Goal: Transaction & Acquisition: Purchase product/service

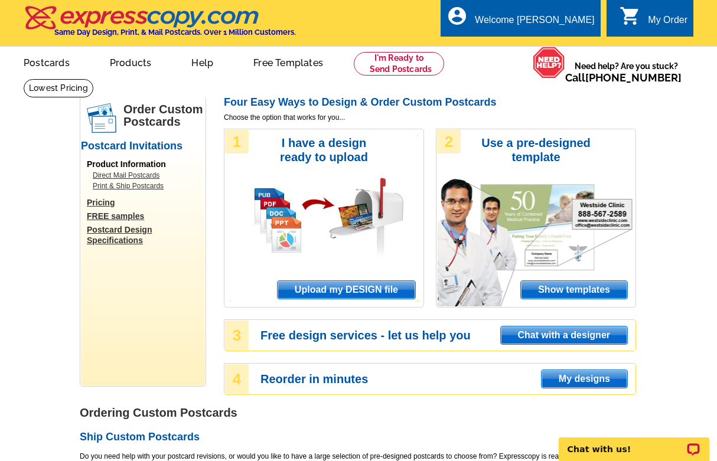
click at [330, 287] on span "Upload my DESIGN file" at bounding box center [347, 290] width 138 height 18
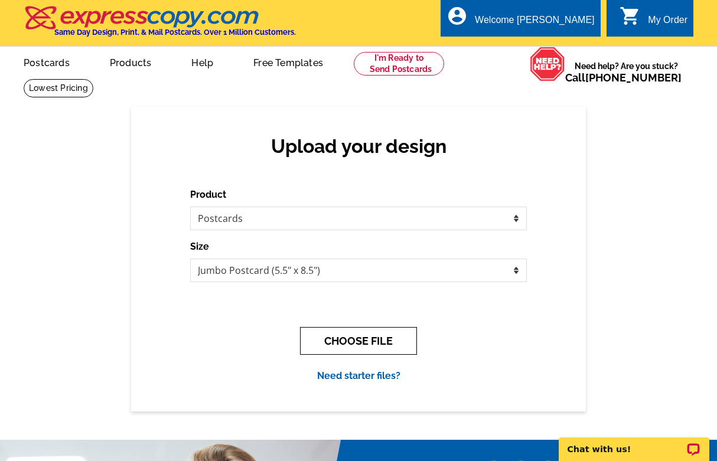
click at [370, 350] on button "CHOOSE FILE" at bounding box center [358, 341] width 117 height 28
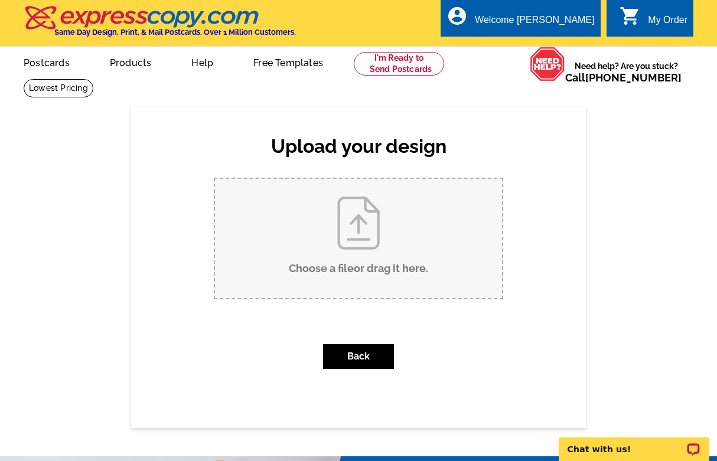
click at [392, 255] on input "Choose a file or drag it here ." at bounding box center [358, 238] width 287 height 119
type input "C:\fakepath\Copy of Just Listed Postcard (8.5x5.5).pdf"
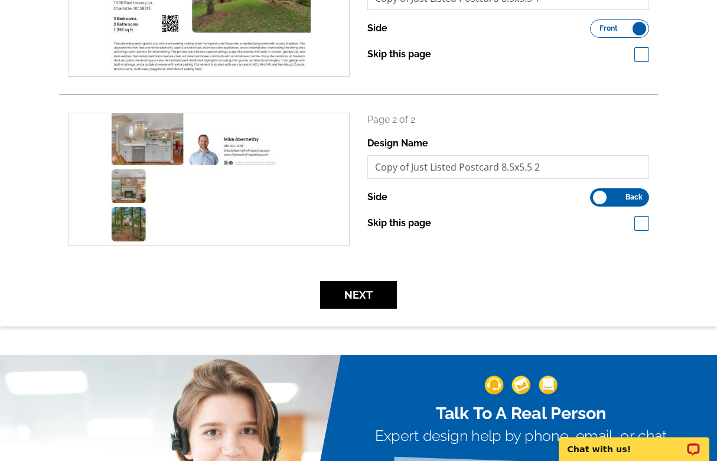
scroll to position [220, 0]
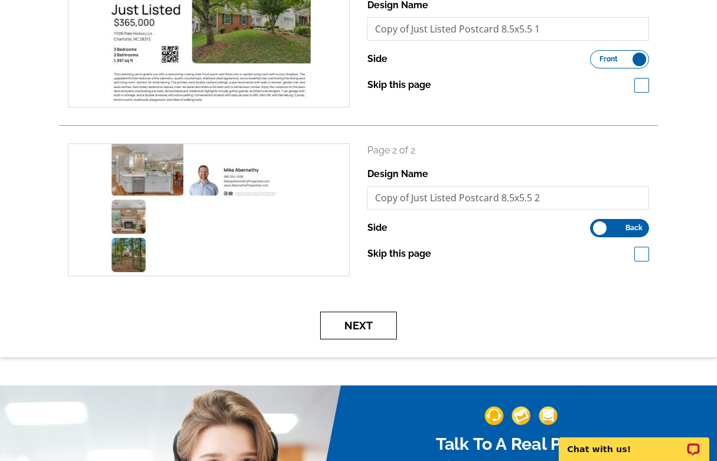
click at [376, 327] on button "Next" at bounding box center [358, 326] width 77 height 28
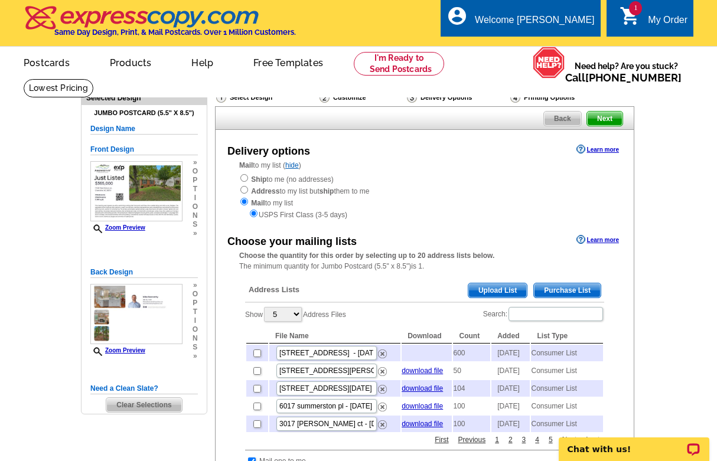
click at [559, 284] on span "Purchase List" at bounding box center [567, 291] width 67 height 14
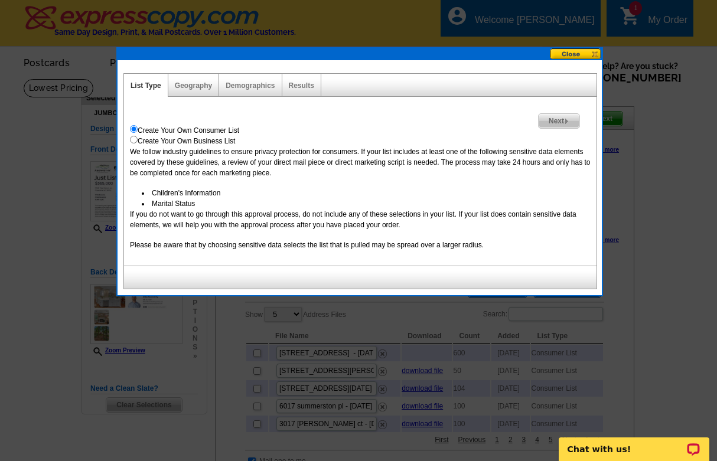
click at [566, 121] on img at bounding box center [566, 121] width 5 height 5
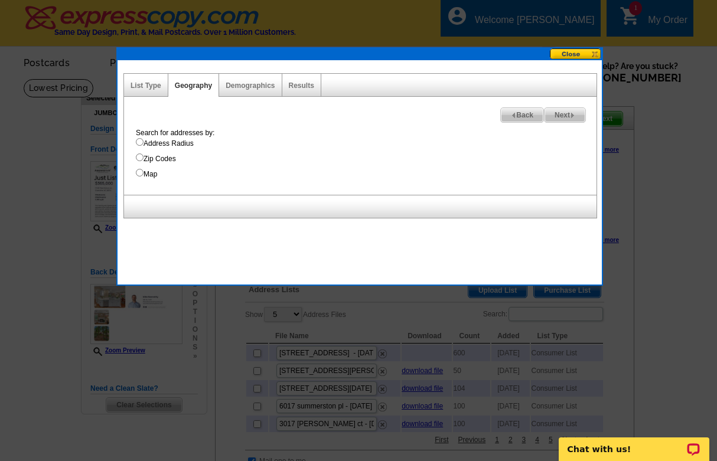
click at [139, 144] on input "Address Radius" at bounding box center [140, 142] width 8 height 8
radio input "true"
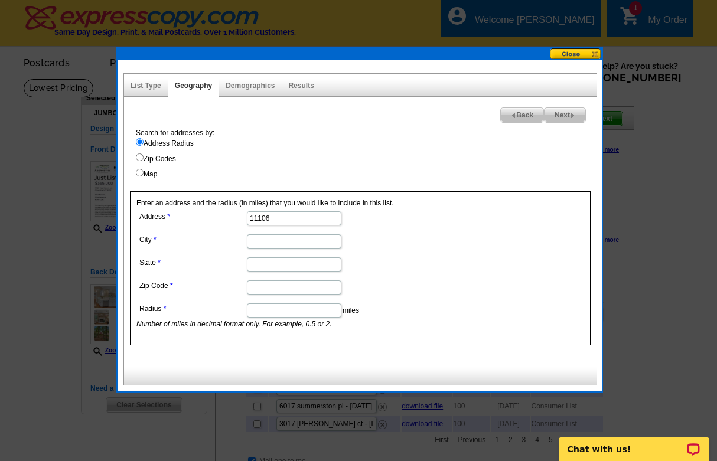
click at [285, 220] on input "11106" at bounding box center [294, 219] width 95 height 14
type input "11106 Pale Hickory Ln"
type input "Charllotte"
click at [324, 268] on input "State" at bounding box center [294, 265] width 95 height 14
type input "NC"
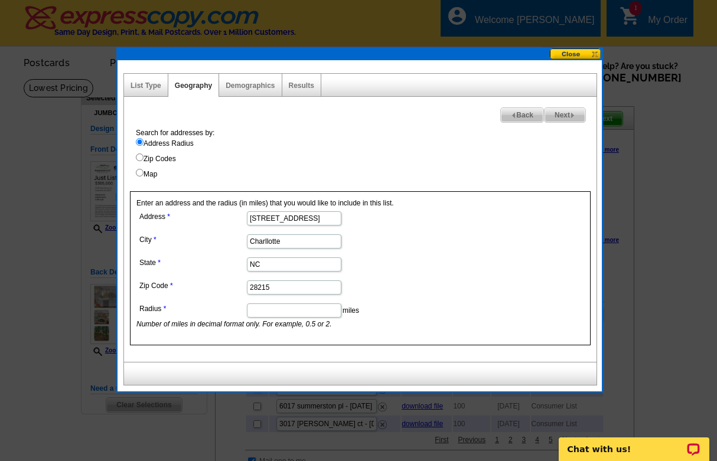
type input "28215"
click at [395, 258] on dd "NC" at bounding box center [293, 264] width 314 height 18
click at [299, 312] on input "Radius" at bounding box center [294, 311] width 95 height 14
type input ".2"
click at [566, 121] on span "Next" at bounding box center [565, 115] width 41 height 14
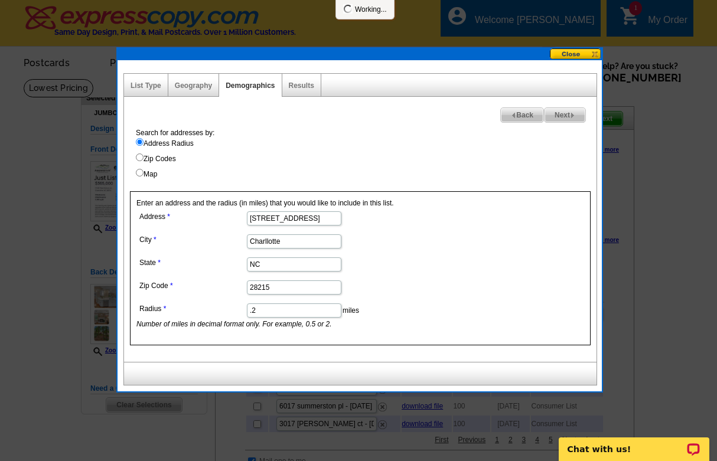
select select
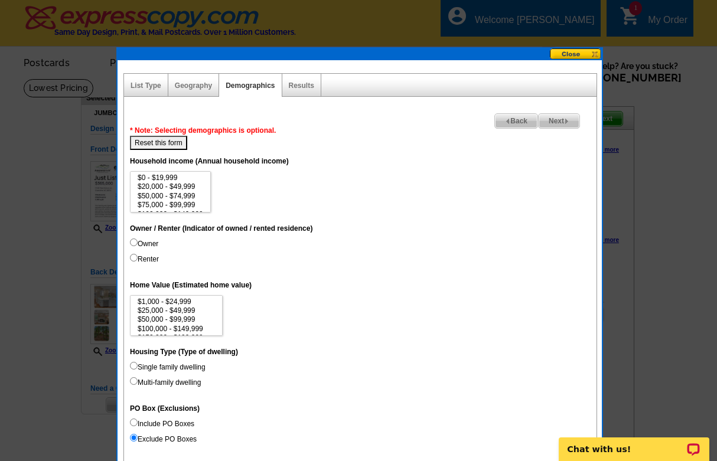
click at [568, 119] on img at bounding box center [566, 121] width 5 height 5
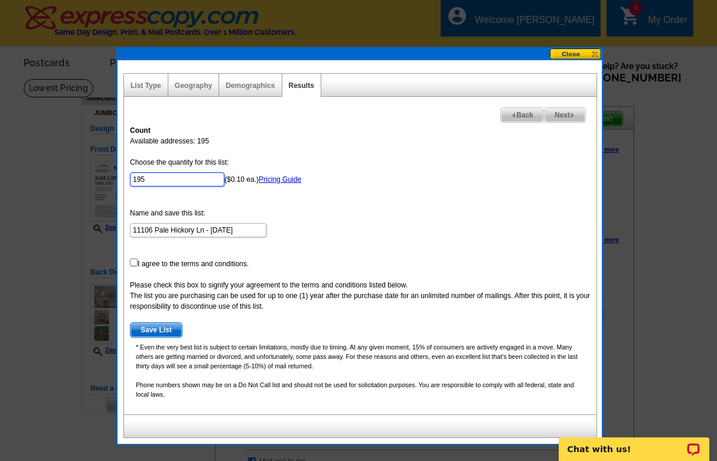
drag, startPoint x: 162, startPoint y: 178, endPoint x: 49, endPoint y: 161, distance: 114.7
type input "50"
click at [137, 265] on form "Choose the quantity for this list: 50 ($0.10 ea.) Pricing Guide Name and save t…" at bounding box center [360, 247] width 461 height 181
click at [134, 265] on input "checkbox" at bounding box center [134, 263] width 8 height 8
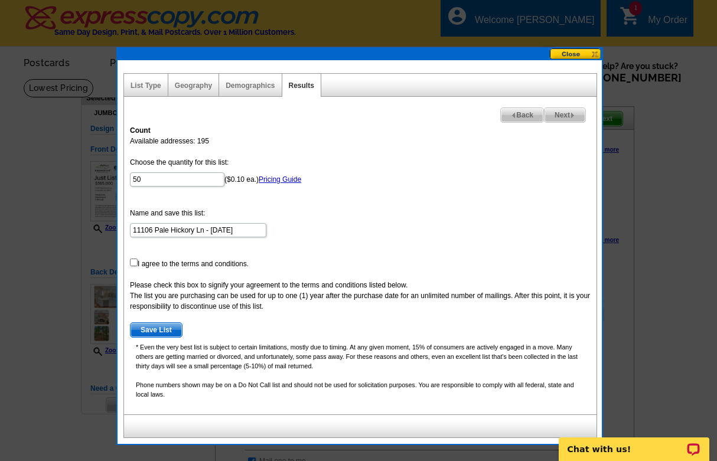
checkbox input "true"
click at [164, 329] on span "Save List" at bounding box center [156, 330] width 51 height 14
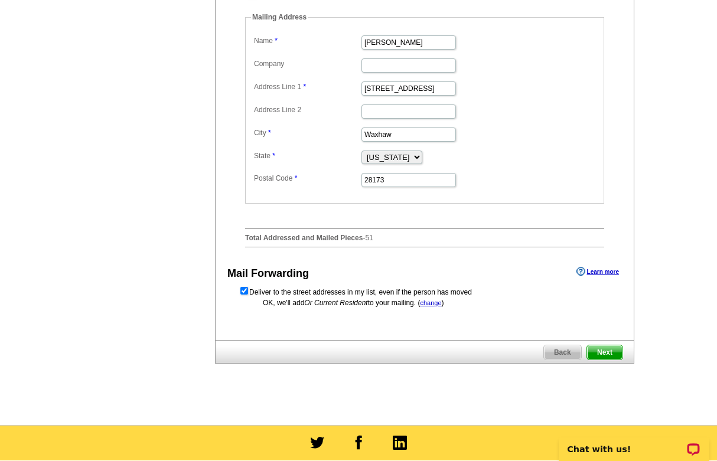
scroll to position [549, 0]
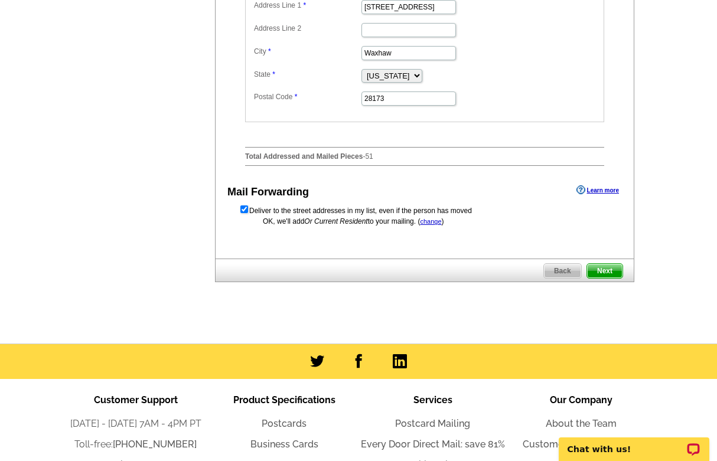
click at [609, 278] on span "Next" at bounding box center [604, 271] width 35 height 14
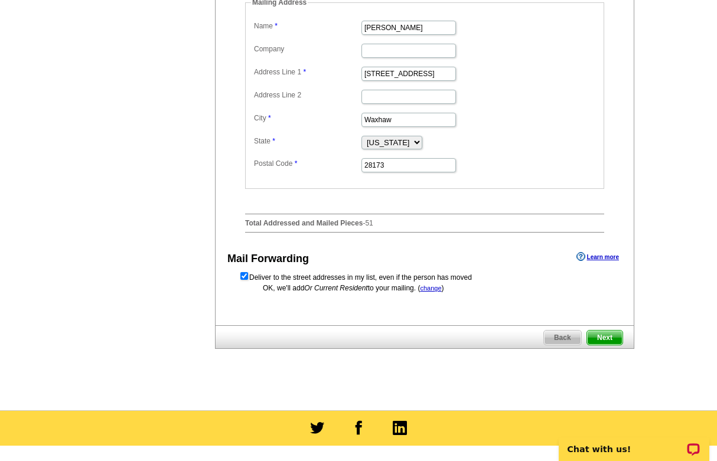
scroll to position [482, 0]
click at [611, 345] on span "Next" at bounding box center [604, 338] width 35 height 14
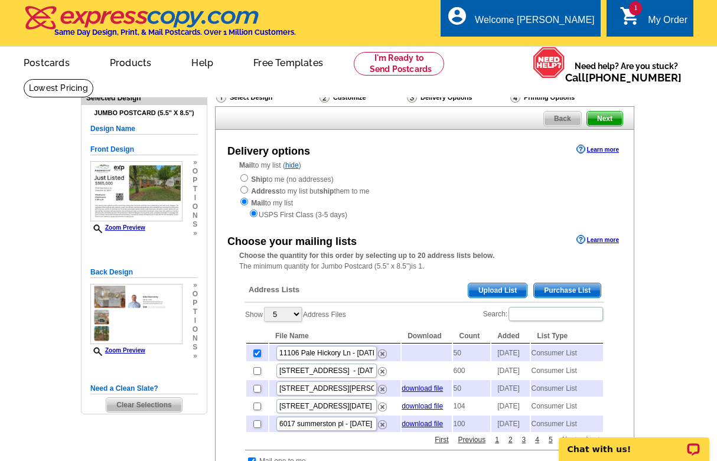
scroll to position [0, 0]
click at [608, 119] on span "Next" at bounding box center [604, 119] width 35 height 14
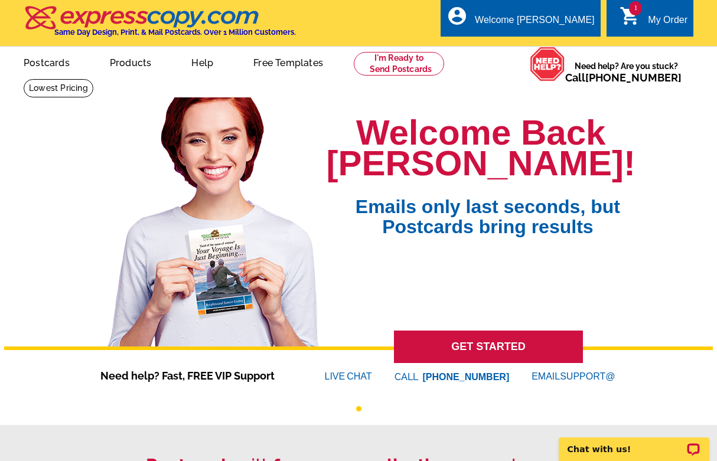
click at [648, 25] on link "1 shopping_cart My Order" at bounding box center [654, 20] width 68 height 15
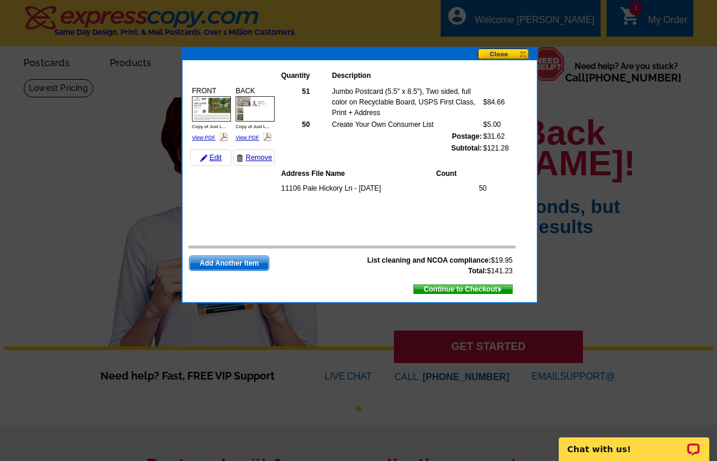
click at [430, 290] on span "Continue to Checkout" at bounding box center [463, 289] width 98 height 13
click at [509, 216] on td "51 Jumbo Postcard (5.5" x 8.5"), Two sided, full color on Recyclable Board, USP…" at bounding box center [398, 158] width 236 height 152
click at [491, 289] on span "Continue to Checkout" at bounding box center [463, 289] width 98 height 13
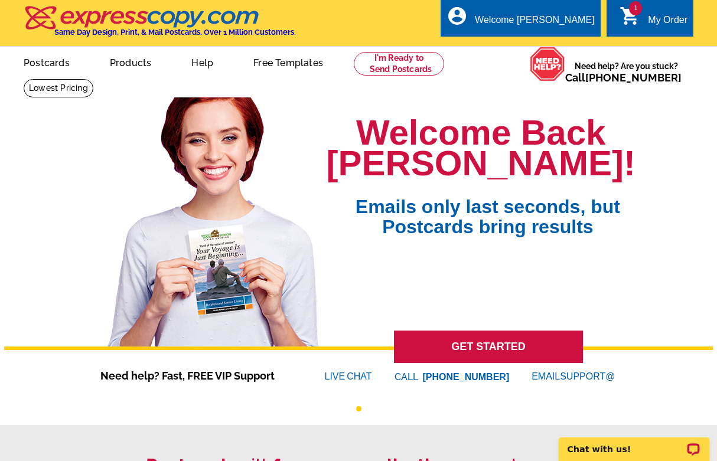
click at [653, 22] on div "My Order" at bounding box center [668, 23] width 40 height 17
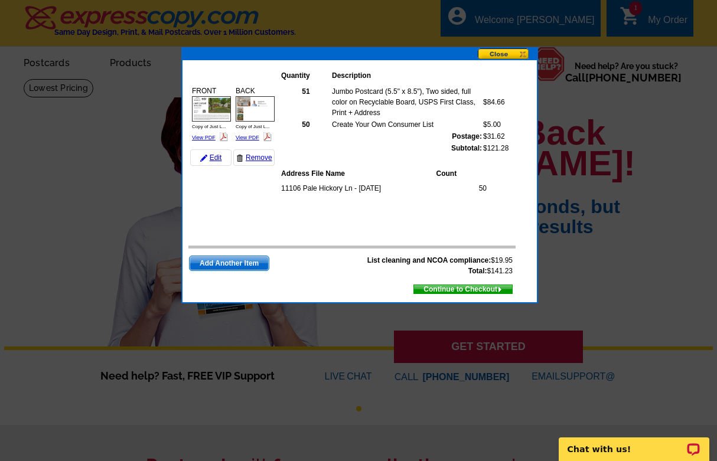
click at [445, 289] on span "Continue to Checkout" at bounding box center [463, 289] width 98 height 13
